Goal: Complete application form

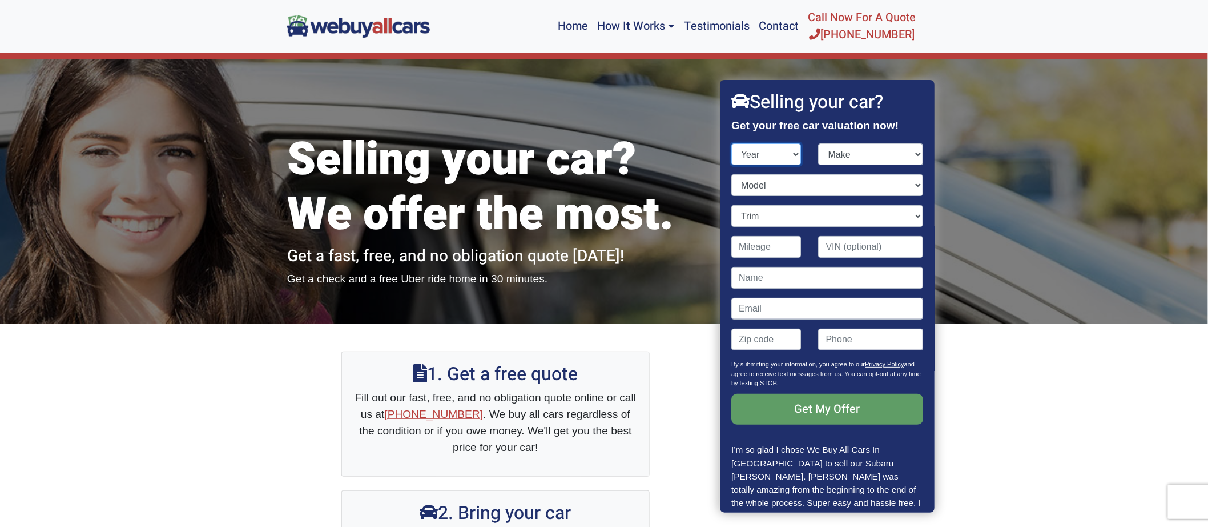
drag, startPoint x: 0, startPoint y: 0, endPoint x: 773, endPoint y: 150, distance: 787.6
click at [773, 150] on select "Year [DATE] 2024 2023 2022 2021 2020 2019 2018 2017 2016 2015 2014 2013 2012 20…" at bounding box center [767, 154] width 70 height 22
select select "2003"
click at [732, 143] on select "Year [DATE] 2024 2023 2022 2021 2020 2019 2018 2017 2016 2015 2014 2013 2012 20…" at bounding box center [767, 154] width 70 height 22
click at [909, 153] on select "Make Acura Aston [PERSON_NAME] Audi Bentley BMW Buick Cadillac Chevrolet Chrysl…" at bounding box center [871, 154] width 105 height 22
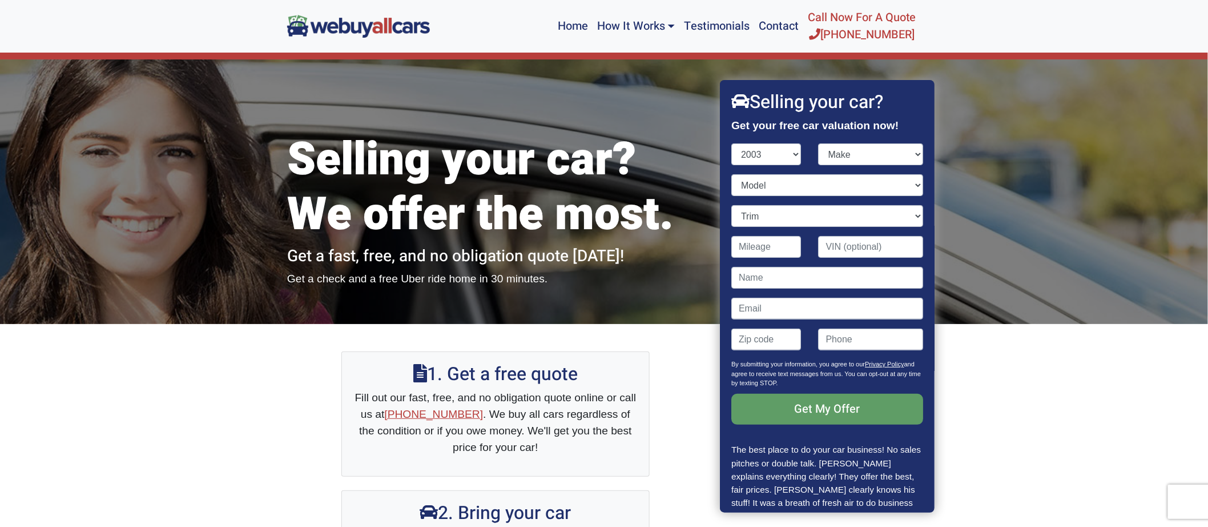
drag, startPoint x: 909, startPoint y: 153, endPoint x: 848, endPoint y: 367, distance: 222.2
click at [848, 367] on p "By submitting your information, you agree to our Privacy Policy and agree to re…" at bounding box center [828, 376] width 192 height 34
click at [905, 153] on select "Make Acura Aston [PERSON_NAME] Audi Bentley BMW Buick Cadillac Chevrolet Chrysl…" at bounding box center [871, 154] width 105 height 22
select select "Pontiac"
click at [819, 143] on select "Make Acura Aston [PERSON_NAME] Audi Bentley BMW Buick Cadillac Chevrolet Chrysl…" at bounding box center [871, 154] width 105 height 22
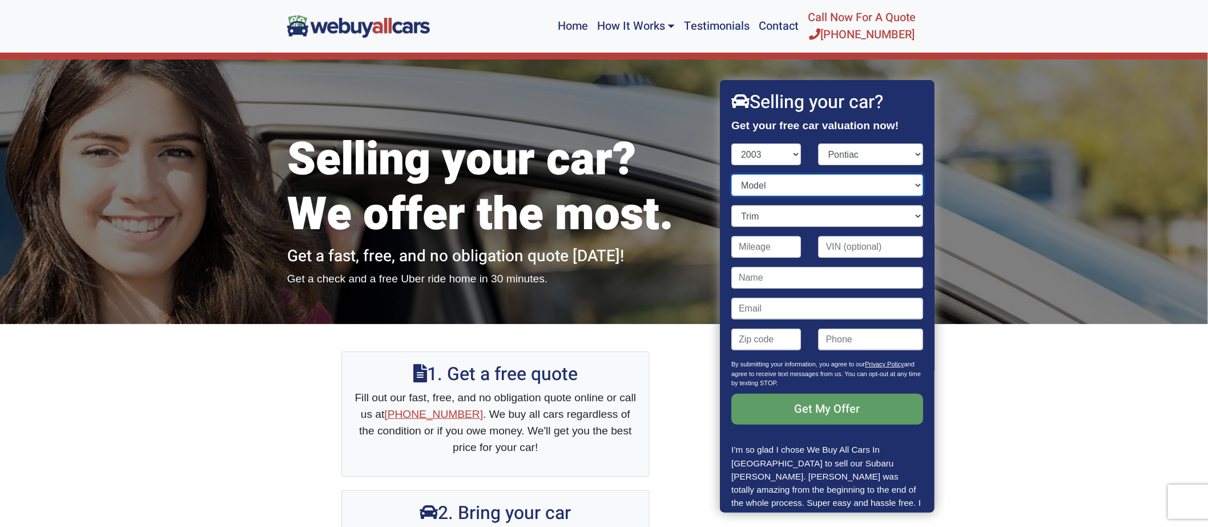
click at [907, 186] on select "Model Aztek Bonneville Grand Am Grand Prix [US_STATE] Sunfire Vibe" at bounding box center [828, 185] width 192 height 22
select select "Grand Prix"
click at [732, 174] on select "Model Aztek Bonneville Grand Am Grand Prix [US_STATE] Sunfire Vibe" at bounding box center [828, 185] width 192 height 22
click at [905, 214] on select "Trim GT 4dr Sedan (3.8L 6cyl) GTP 4dr Sedan (3.8L 6cyl S/C) SE 4dr Sedan (3.1L …" at bounding box center [828, 216] width 192 height 22
select select "GT 4dr Sedan (3.8L 6cyl)"
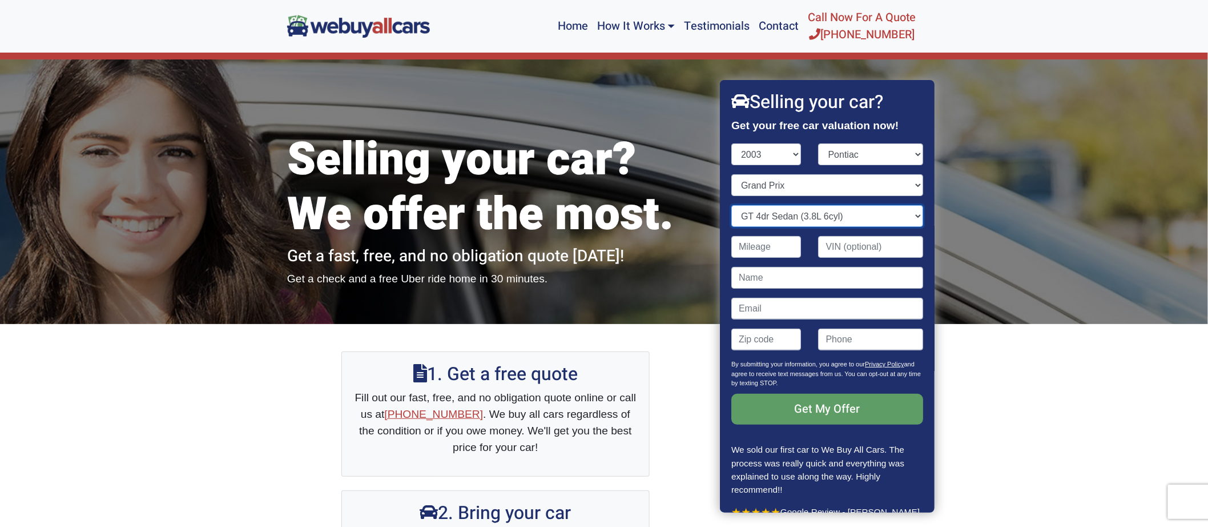
click at [732, 205] on select "Trim GT 4dr Sedan (3.8L 6cyl) GTP 4dr Sedan (3.8L 6cyl S/C) SE 4dr Sedan (3.1L …" at bounding box center [828, 216] width 192 height 22
click at [777, 248] on input "Contact form" at bounding box center [767, 247] width 70 height 22
type input "96,000"
drag, startPoint x: 863, startPoint y: 252, endPoint x: 863, endPoint y: 258, distance: 6.3
click at [863, 258] on div "Contact form" at bounding box center [871, 251] width 122 height 31
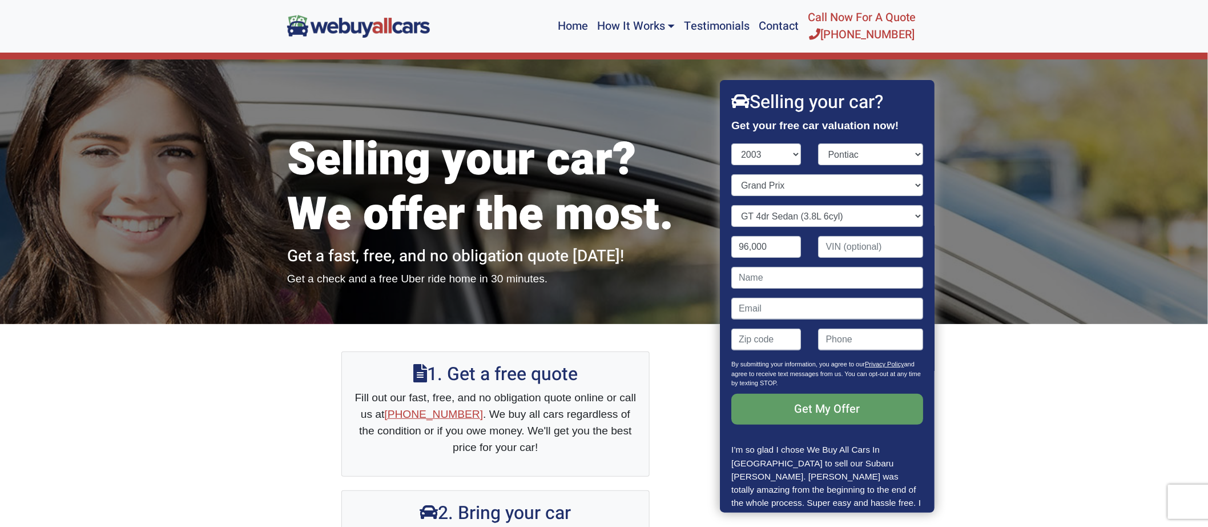
click at [902, 258] on div "Contact form" at bounding box center [871, 251] width 122 height 31
click at [861, 246] on input "Contact form" at bounding box center [871, 247] width 105 height 22
type input "[US_VEHICLE_IDENTIFICATION_NUMBER]"
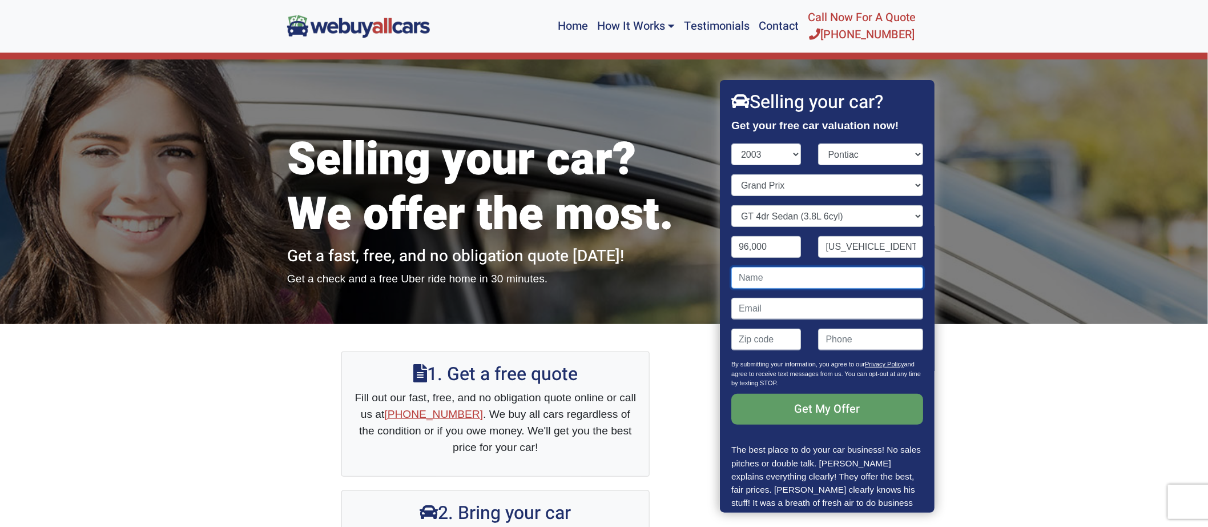
click at [838, 275] on input "Contact form" at bounding box center [828, 278] width 192 height 22
type input "[PERSON_NAME]"
click at [809, 300] on input "Contact form" at bounding box center [828, 309] width 192 height 22
type input "[EMAIL_ADDRESS][DOMAIN_NAME]"
click at [781, 340] on input "Contact form" at bounding box center [767, 339] width 70 height 22
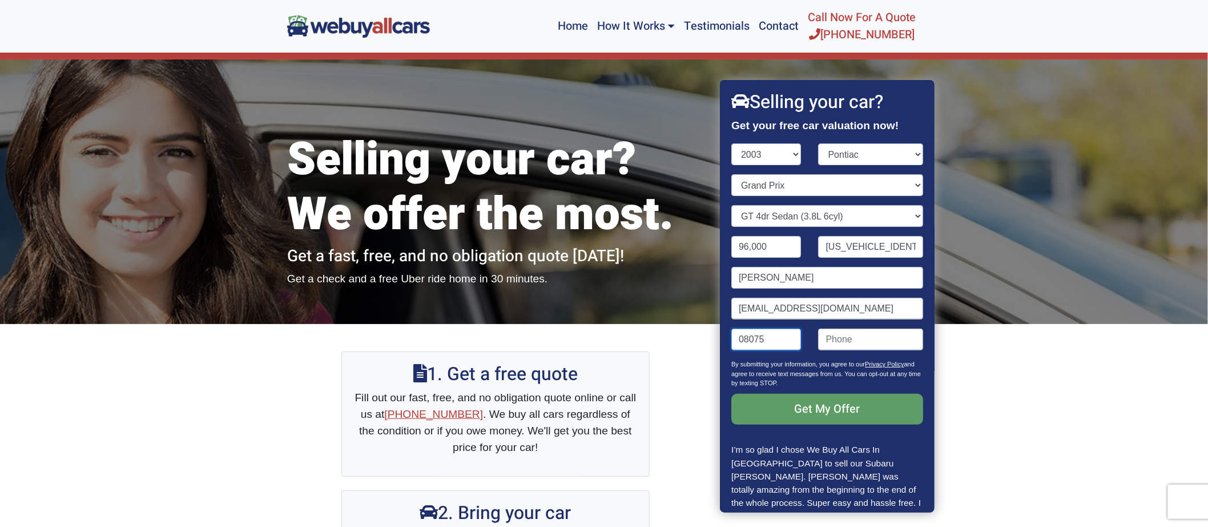
type input "08075"
click at [865, 340] on input "Contact form" at bounding box center [871, 339] width 105 height 22
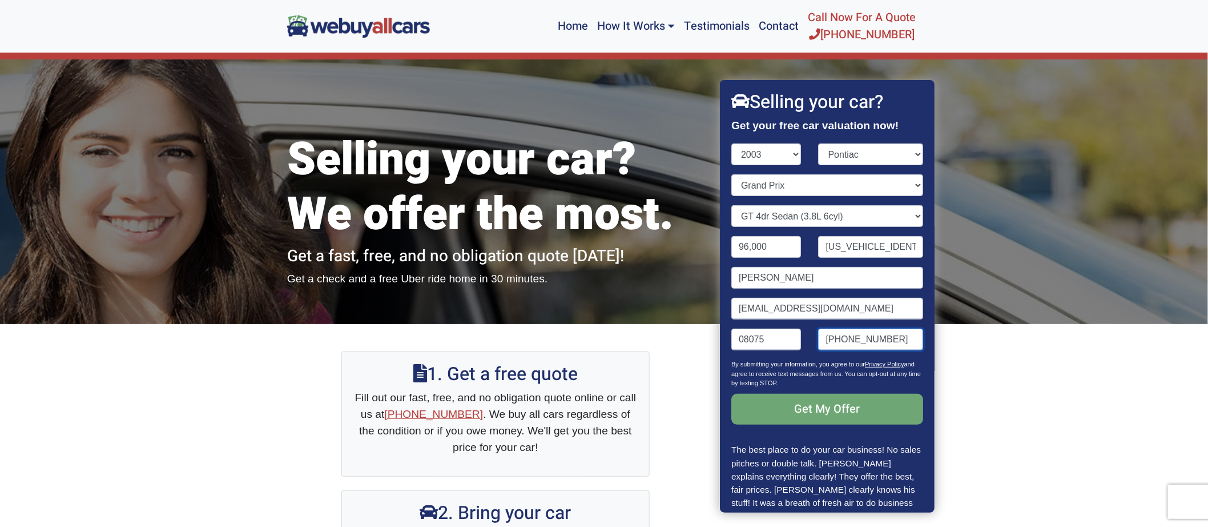
type input "[PHONE_NUMBER]"
click at [826, 420] on input "Get My Offer" at bounding box center [828, 409] width 192 height 31
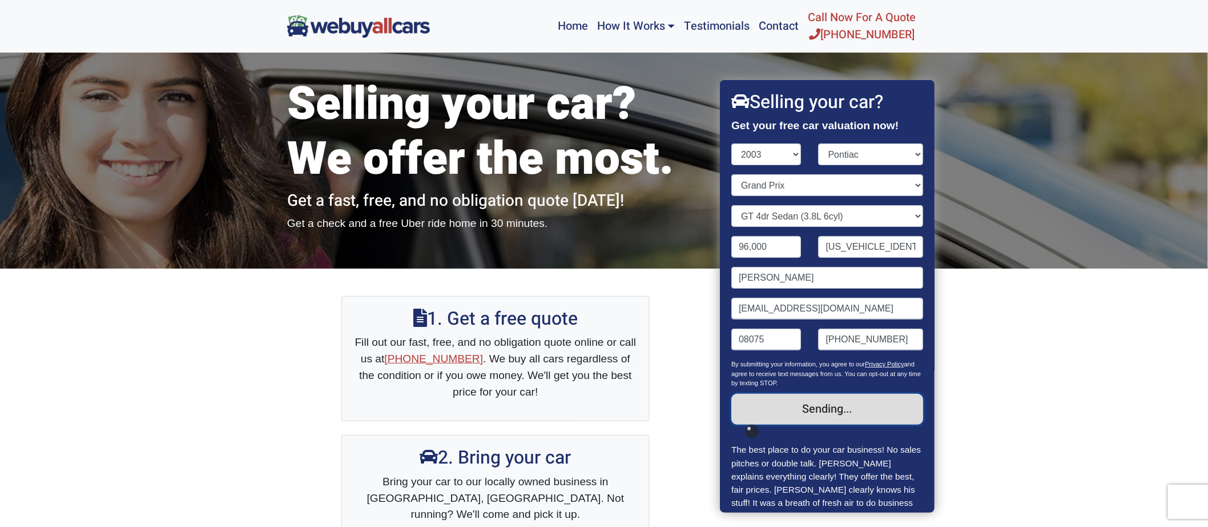
scroll to position [127, 0]
